Goal: Task Accomplishment & Management: Manage account settings

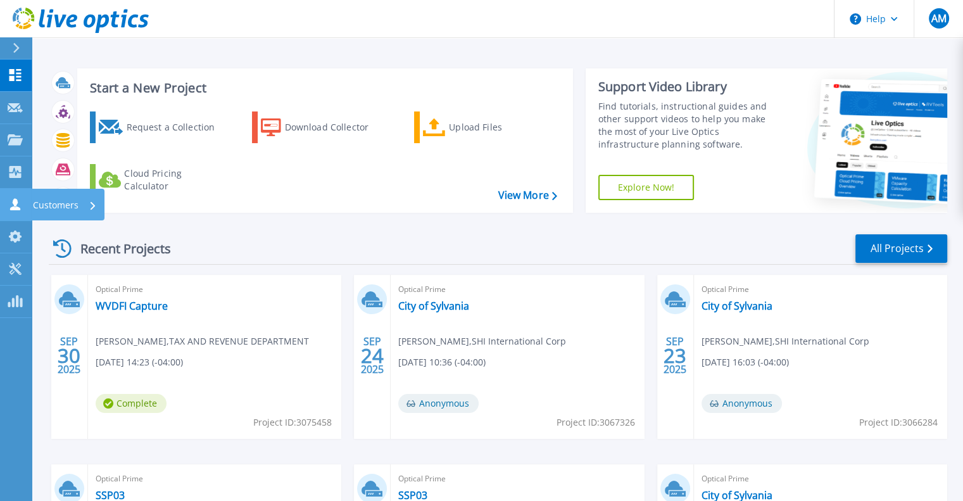
click at [71, 199] on p "Customers" at bounding box center [56, 205] width 46 height 33
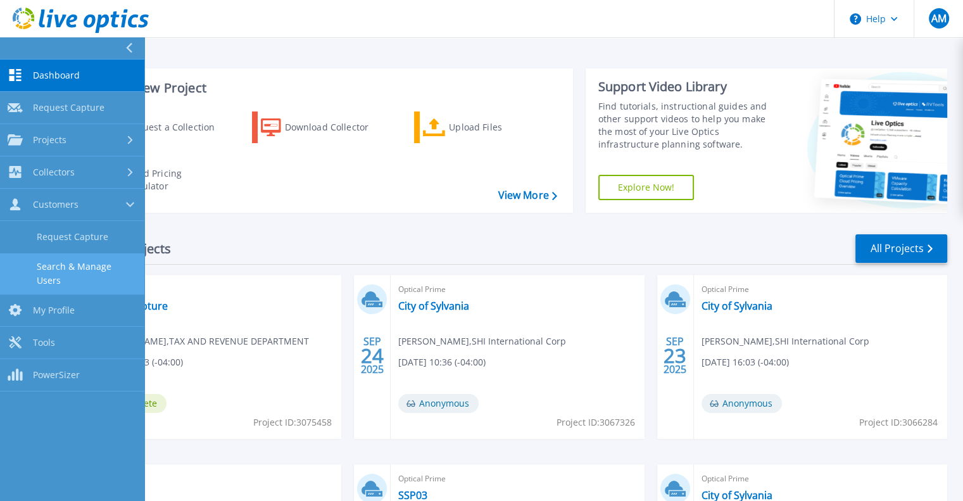
click at [85, 261] on link "Search & Manage Users" at bounding box center [72, 273] width 144 height 41
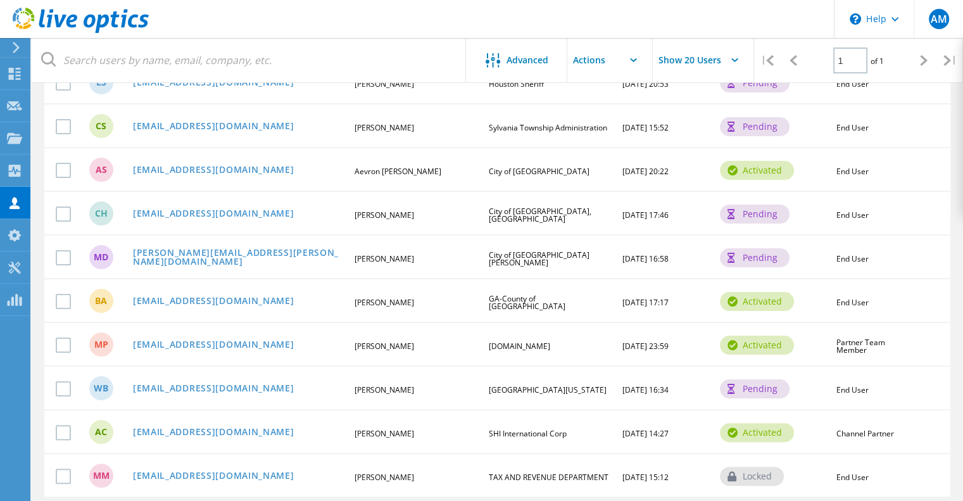
scroll to position [127, 0]
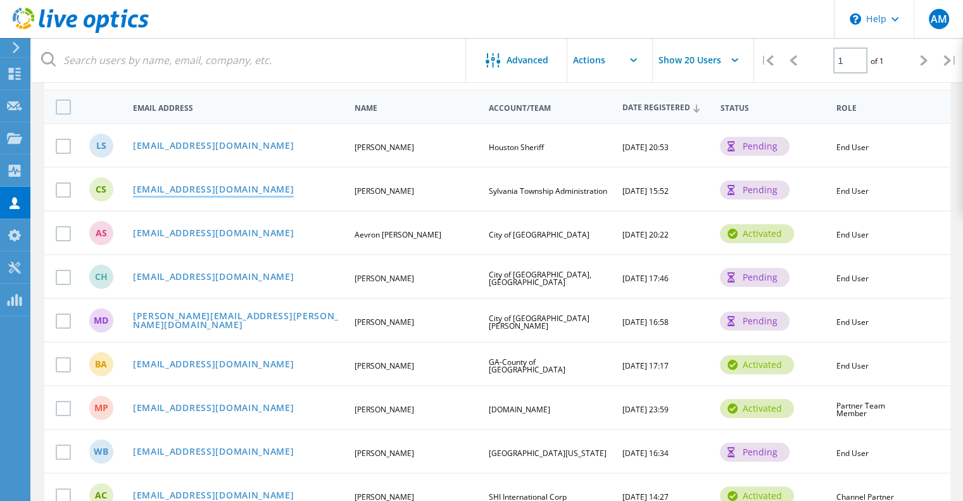
click at [184, 185] on link "[EMAIL_ADDRESS][DOMAIN_NAME]" at bounding box center [213, 190] width 161 height 11
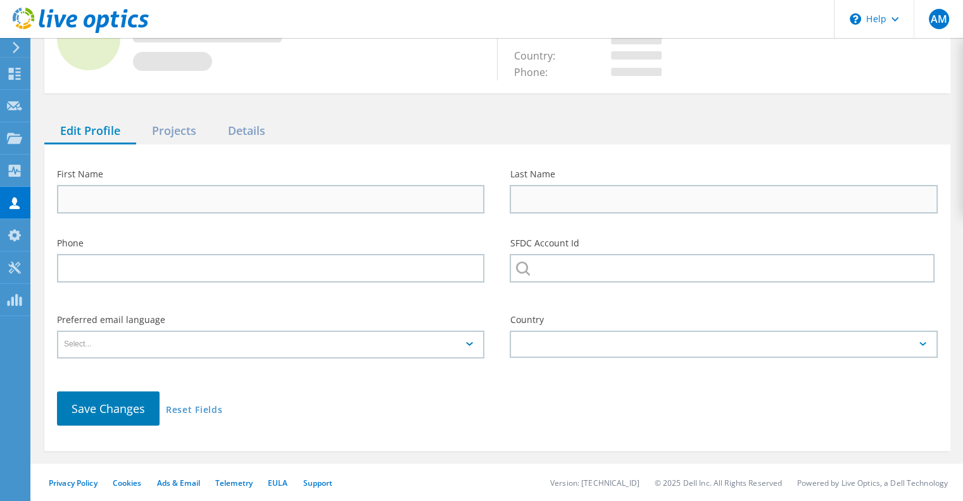
type input "[PERSON_NAME]"
type input "Sylvania Township Administration"
type input "English"
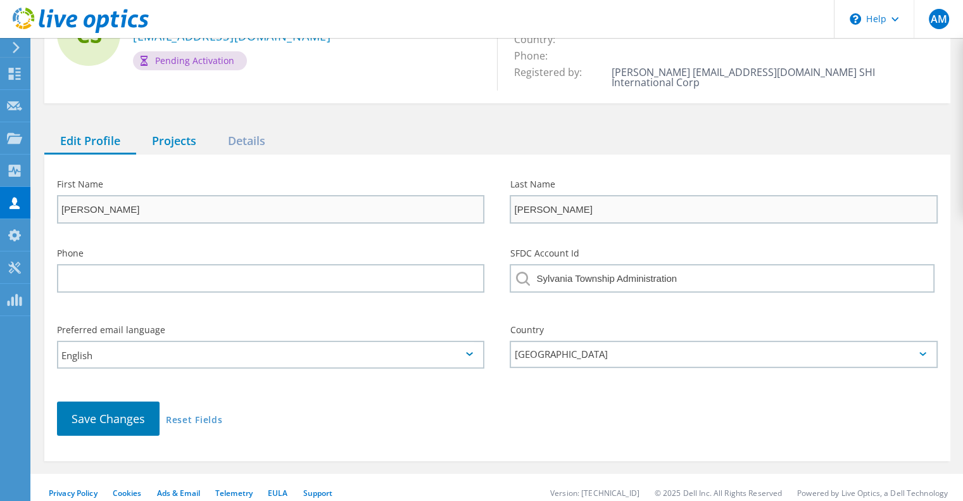
click at [180, 129] on div "Projects" at bounding box center [174, 142] width 76 height 26
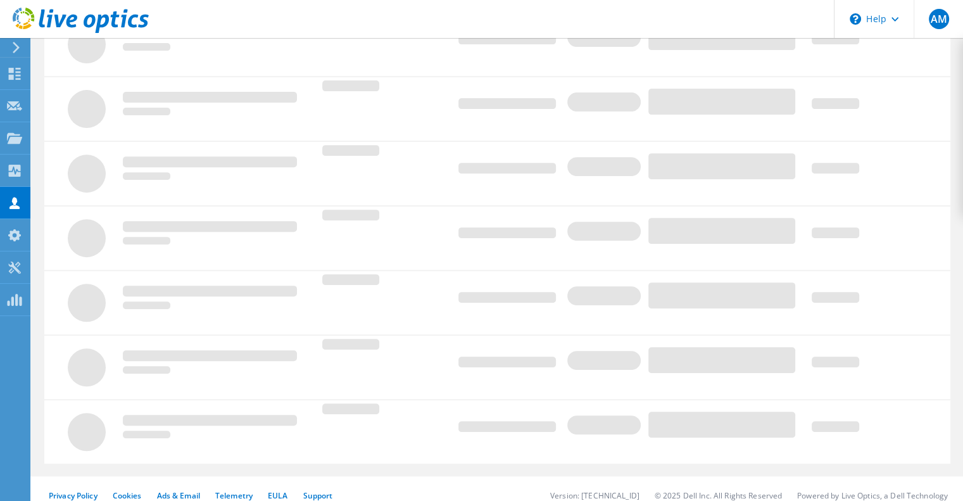
scroll to position [158, 0]
